Goal: Task Accomplishment & Management: Complete application form

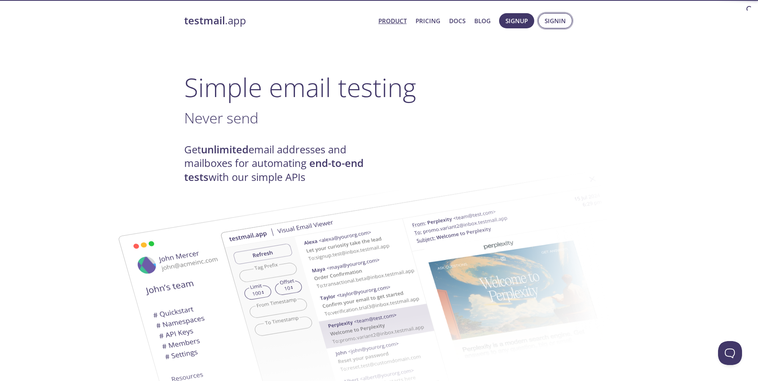
click at [552, 26] on span "Signin" at bounding box center [555, 21] width 21 height 10
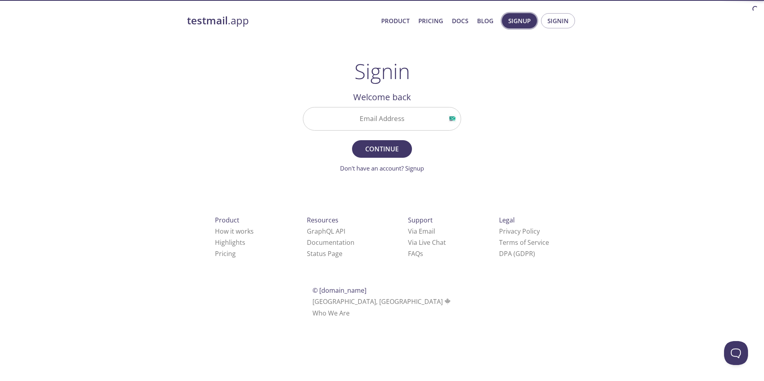
click at [526, 24] on span "Signup" at bounding box center [519, 21] width 22 height 10
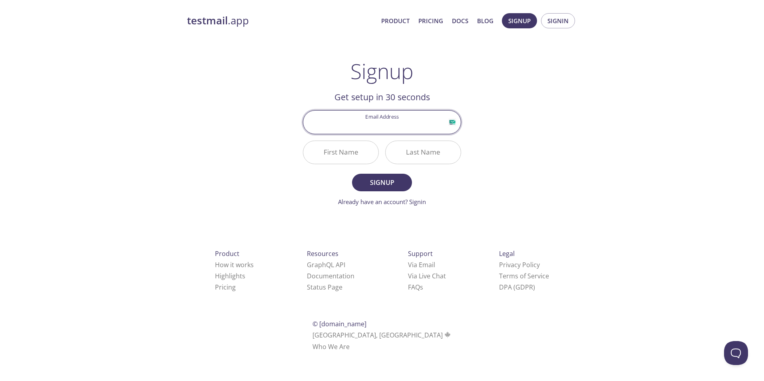
type input "i"
type input "s"
type input "[EMAIL_ADDRESS][DOMAIN_NAME]"
click at [338, 152] on input "First Name" at bounding box center [340, 152] width 75 height 23
type input "Test"
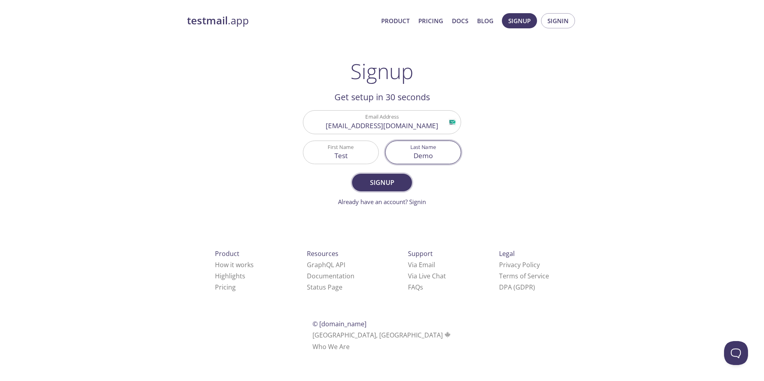
type input "Demo"
click at [363, 181] on span "Signup" at bounding box center [382, 182] width 42 height 11
